Goal: Task Accomplishment & Management: Use online tool/utility

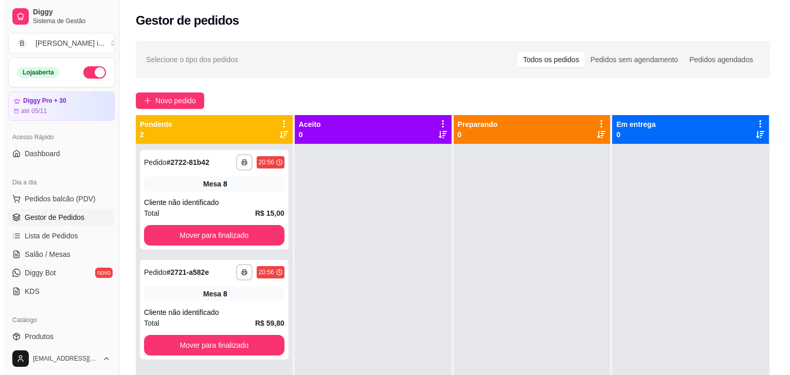
scroll to position [29, 0]
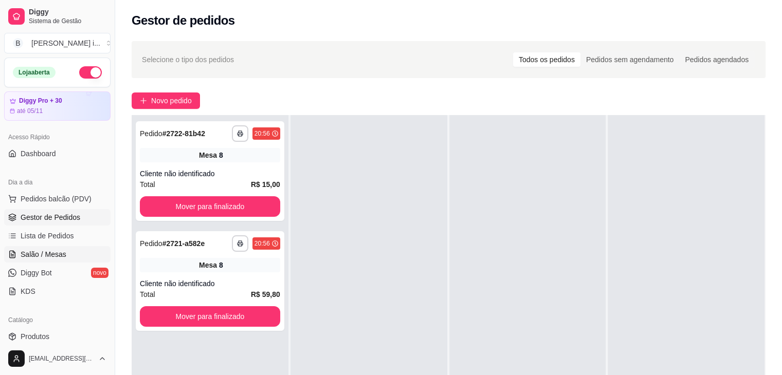
click at [48, 257] on span "Salão / Mesas" at bounding box center [44, 254] width 46 height 10
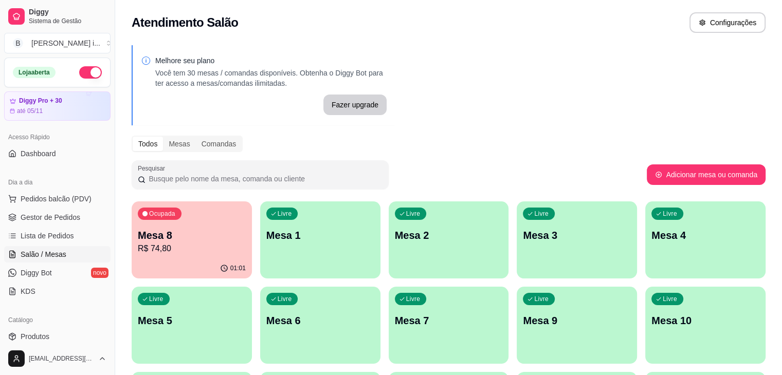
click at [147, 253] on p "R$ 74,80" at bounding box center [192, 249] width 108 height 12
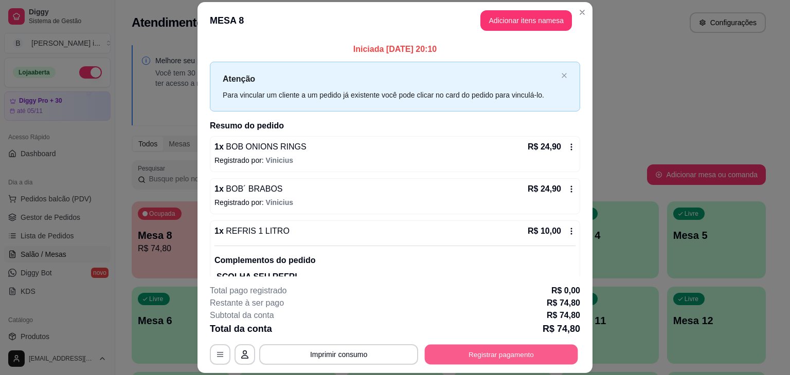
click at [510, 349] on button "Registrar pagamento" at bounding box center [501, 355] width 153 height 20
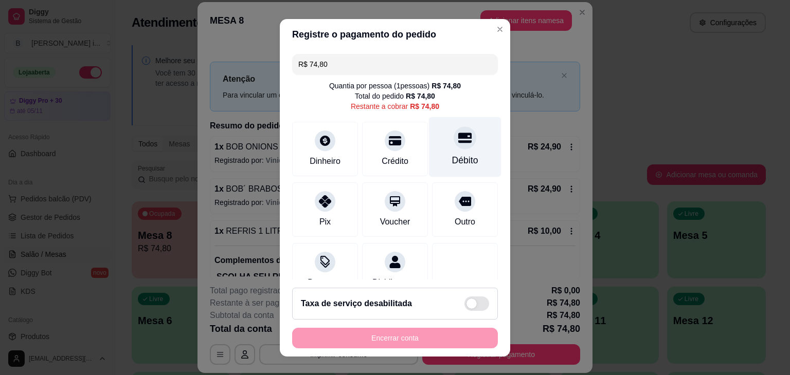
click at [465, 145] on div "Débito" at bounding box center [465, 147] width 73 height 60
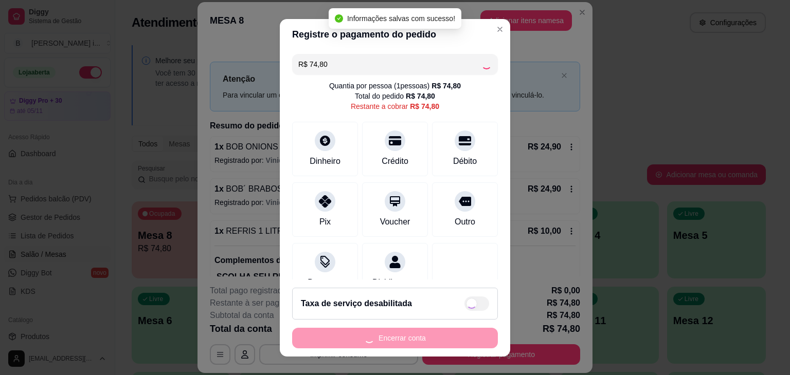
type input "R$ 0,00"
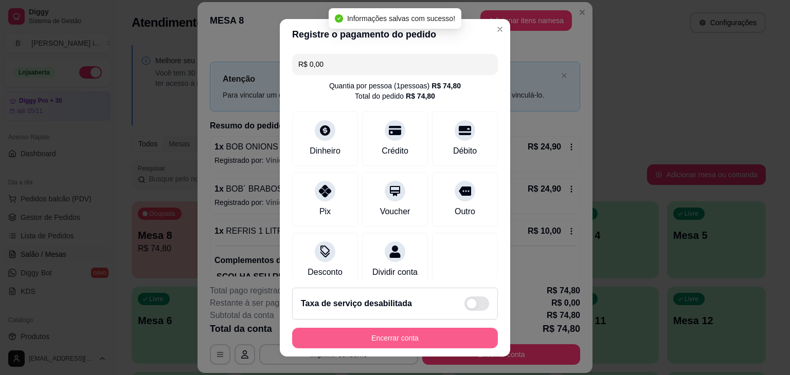
click at [428, 334] on button "Encerrar conta" at bounding box center [395, 338] width 206 height 21
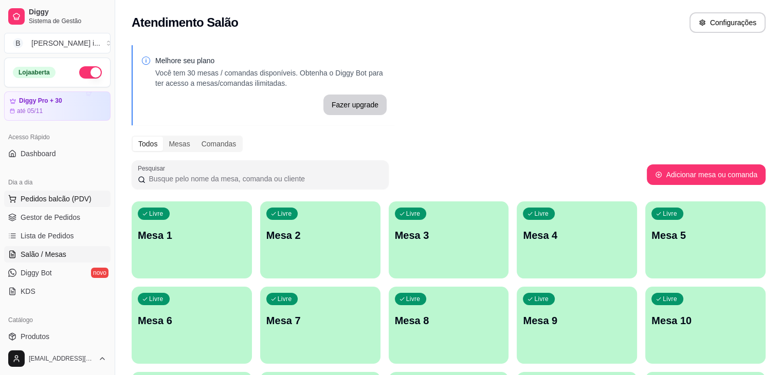
click at [59, 204] on button "Pedidos balcão (PDV)" at bounding box center [57, 199] width 106 height 16
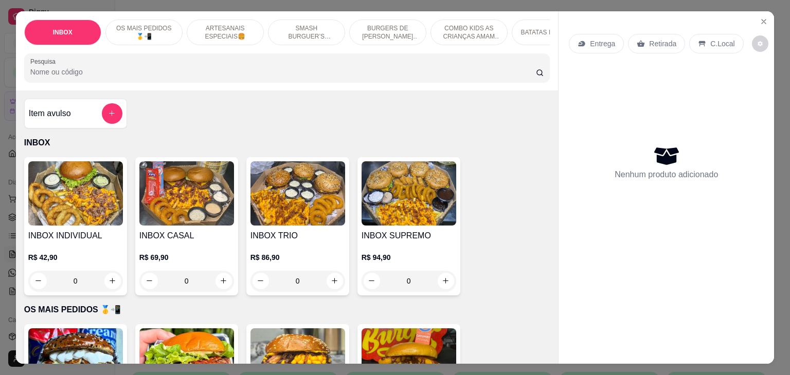
click at [63, 216] on img at bounding box center [75, 194] width 95 height 64
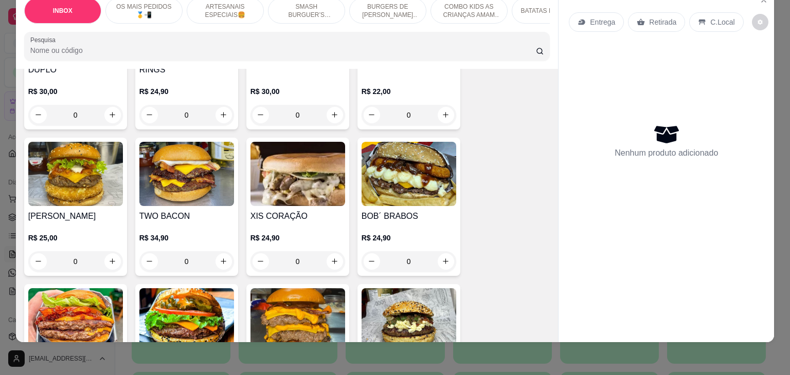
scroll to position [874, 0]
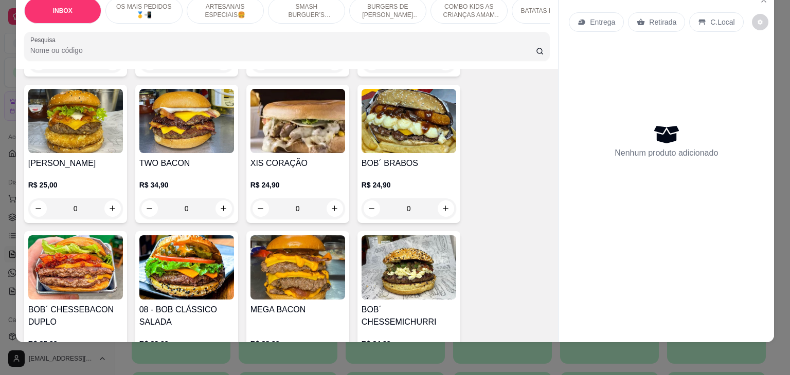
click at [208, 286] on img at bounding box center [186, 268] width 95 height 64
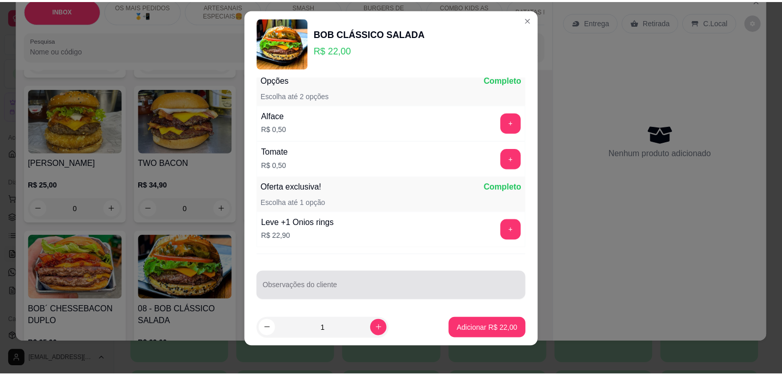
scroll to position [14, 0]
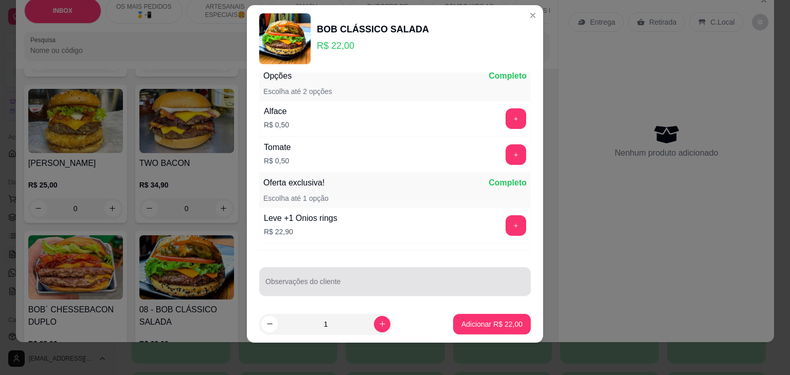
click at [362, 272] on div at bounding box center [394, 282] width 259 height 21
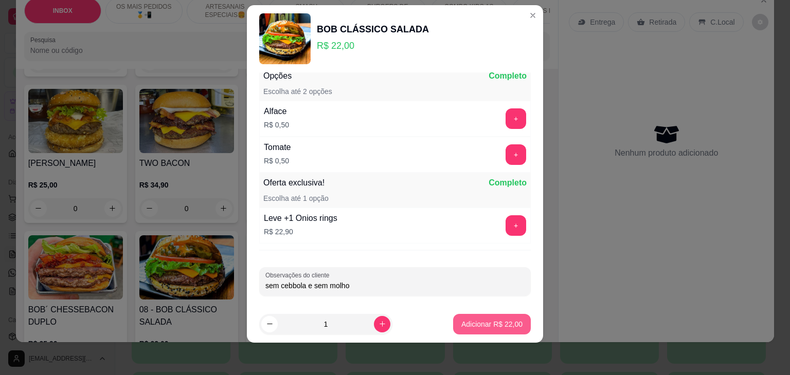
type input "sem cebbola e sem molho"
click at [514, 320] on button "Adicionar R$ 22,00" at bounding box center [492, 324] width 76 height 20
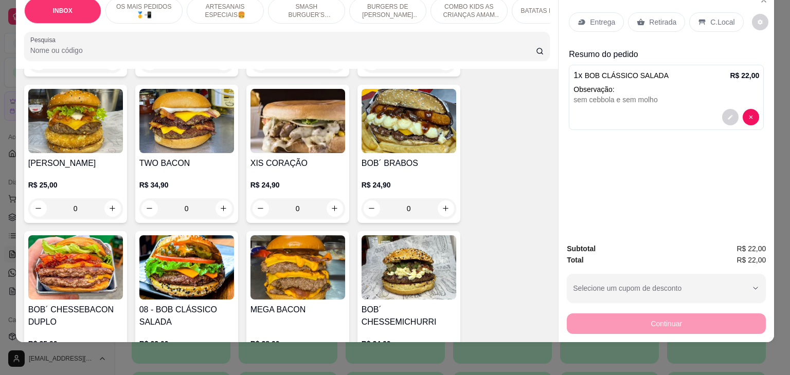
click at [629, 20] on div "Retirada" at bounding box center [656, 22] width 57 height 20
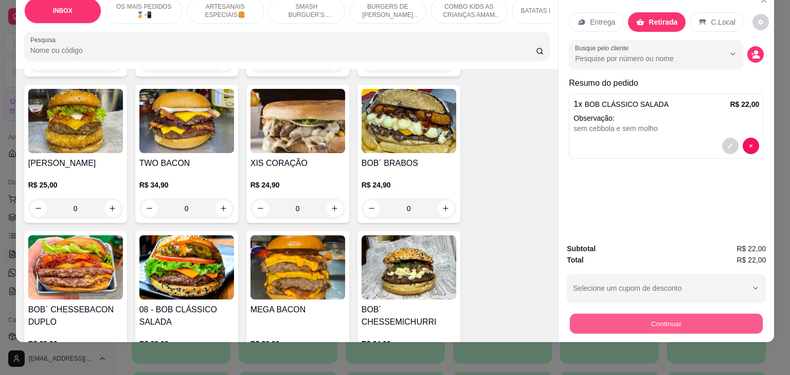
click at [675, 319] on button "Continuar" at bounding box center [666, 324] width 193 height 20
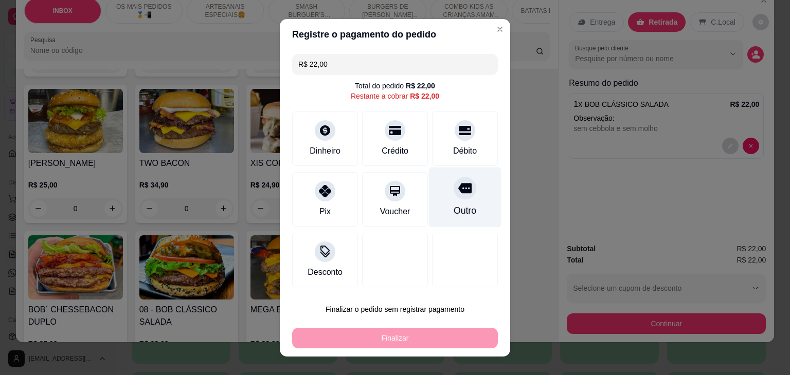
click at [441, 175] on div "Outro" at bounding box center [465, 197] width 73 height 60
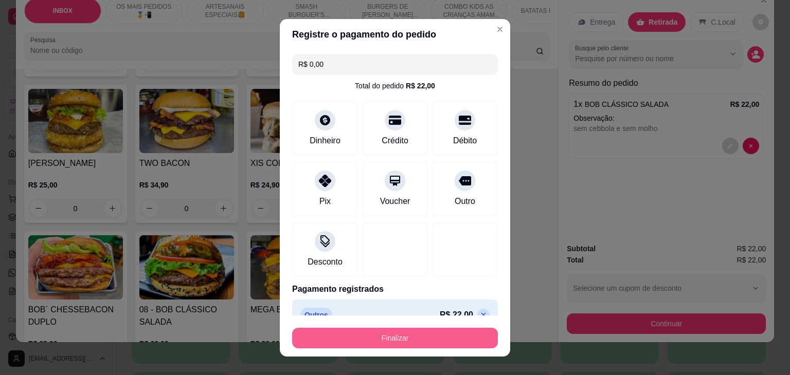
click at [415, 332] on button "Finalizar" at bounding box center [395, 338] width 206 height 21
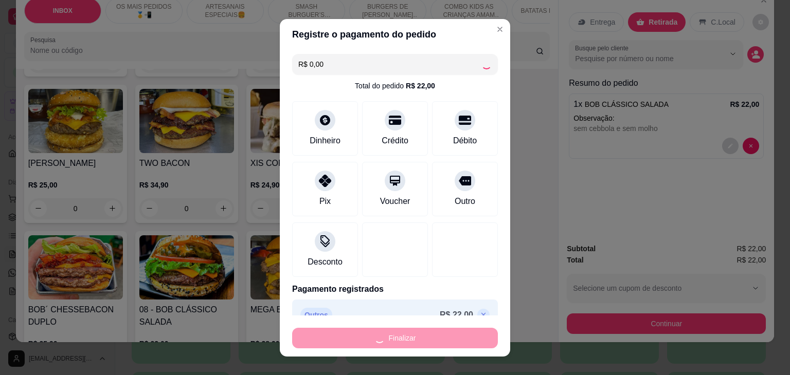
type input "-R$ 22,00"
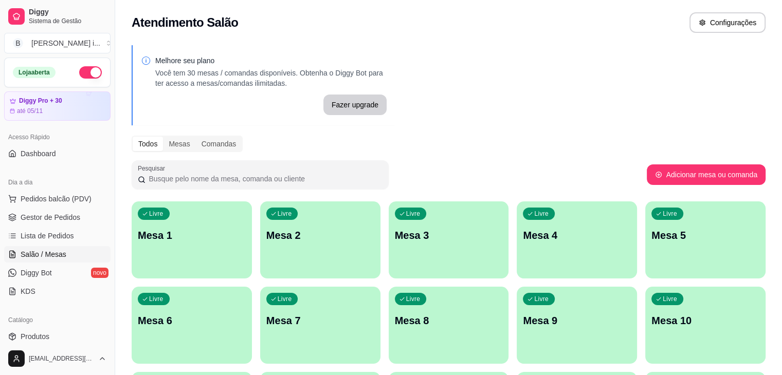
click at [82, 71] on button "button" at bounding box center [90, 72] width 23 height 12
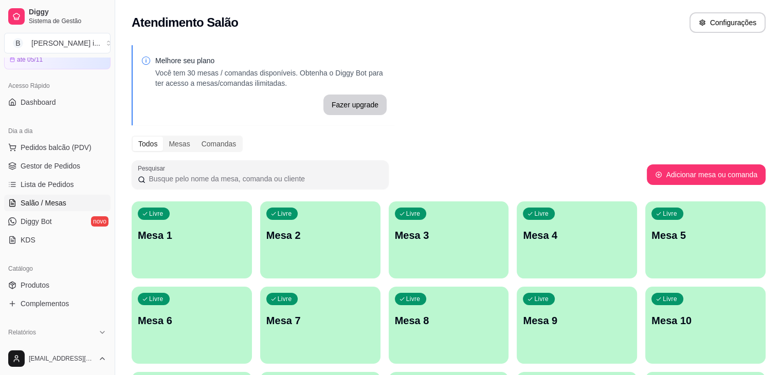
scroll to position [154, 0]
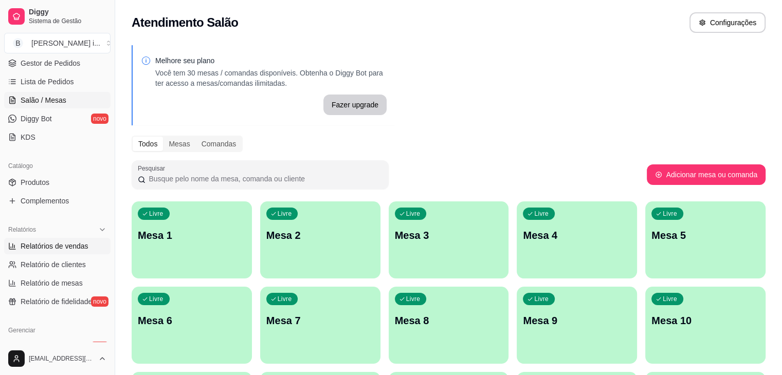
click at [93, 253] on link "Relatórios de vendas" at bounding box center [57, 246] width 106 height 16
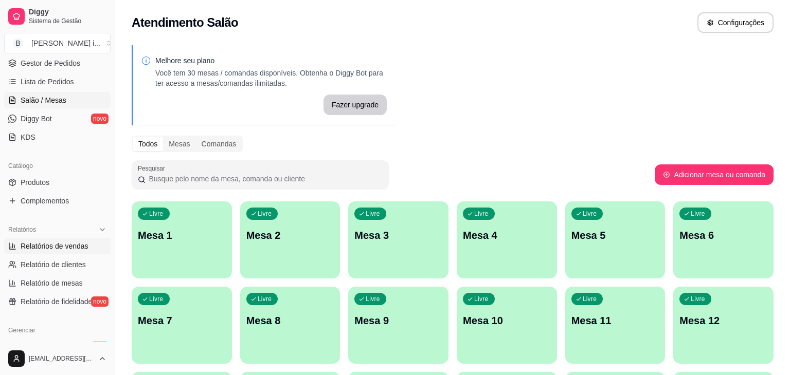
select select "ALL"
select select "0"
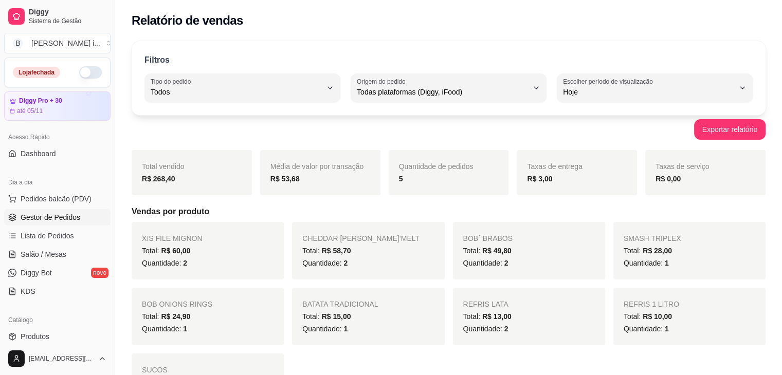
click at [39, 219] on span "Gestor de Pedidos" at bounding box center [51, 217] width 60 height 10
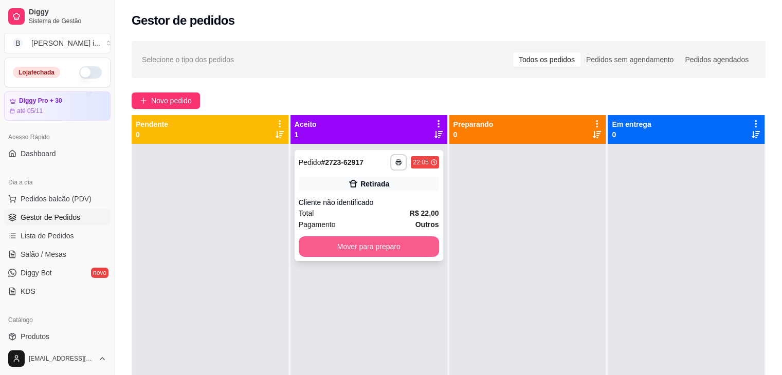
click at [387, 255] on button "Mover para preparo" at bounding box center [369, 247] width 140 height 21
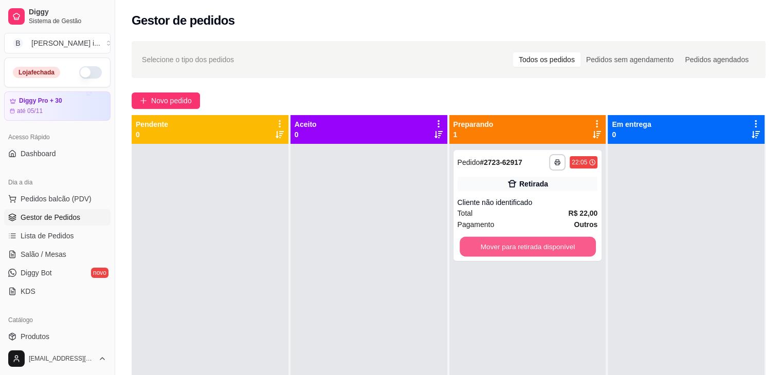
click at [503, 247] on button "Mover para retirada disponível" at bounding box center [528, 247] width 136 height 20
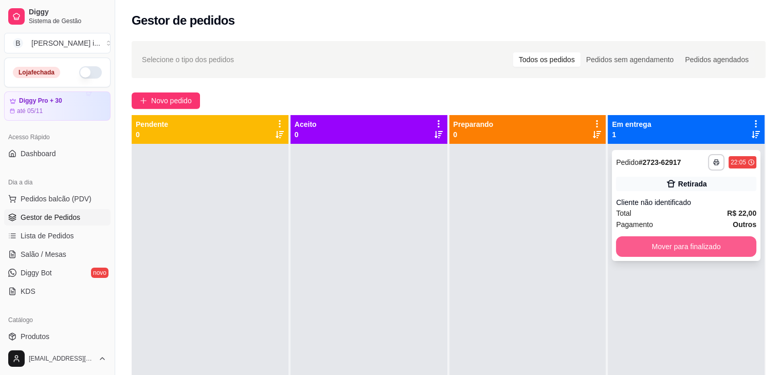
click at [619, 253] on button "Mover para finalizado" at bounding box center [686, 247] width 140 height 21
